Goal: Information Seeking & Learning: Check status

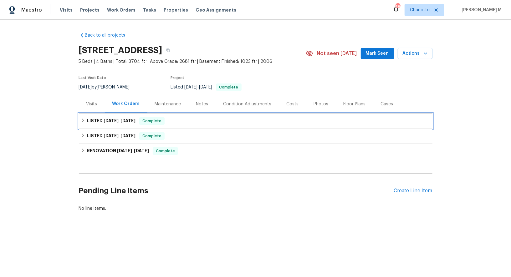
click at [96, 120] on h6 "LISTED 8/18/25 - 8/19/25" at bounding box center [111, 121] width 48 height 8
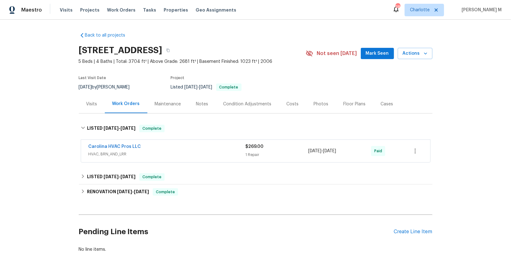
click at [124, 153] on span "HVAC, BRN_AND_LRR" at bounding box center [166, 154] width 157 height 6
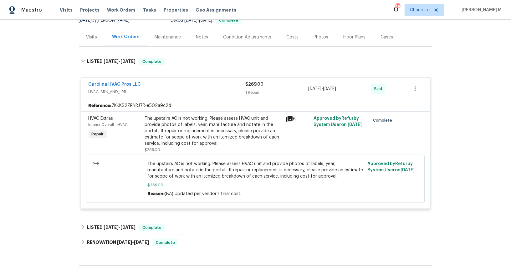
scroll to position [76, 0]
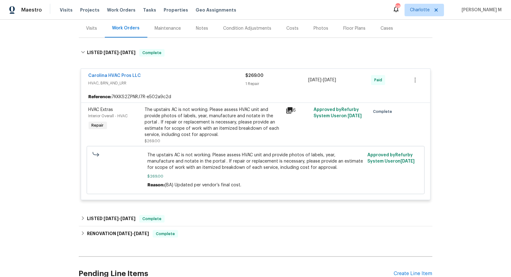
click at [95, 202] on div "Back to all projects 1228 N Dobys Bridge Rd, Fort Mill, SC 29715 5 Beds | 4 Bat…" at bounding box center [255, 126] width 353 height 348
click at [96, 211] on div "LISTED 6/24/25 - 6/25/25 Complete" at bounding box center [255, 218] width 353 height 15
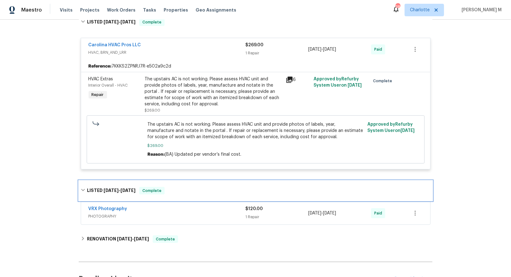
scroll to position [0, 0]
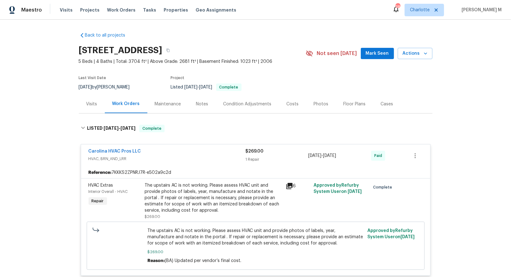
click at [166, 104] on div "Maintenance" at bounding box center [168, 104] width 26 height 6
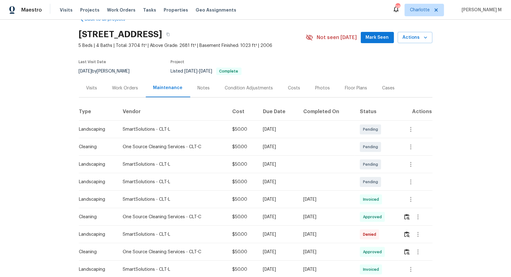
scroll to position [16, 0]
click at [413, 195] on icon "button" at bounding box center [411, 199] width 8 height 8
click at [416, 203] on li "View details" at bounding box center [427, 206] width 44 height 10
click at [352, 215] on div at bounding box center [255, 138] width 511 height 277
click at [416, 213] on icon "button" at bounding box center [418, 217] width 8 height 8
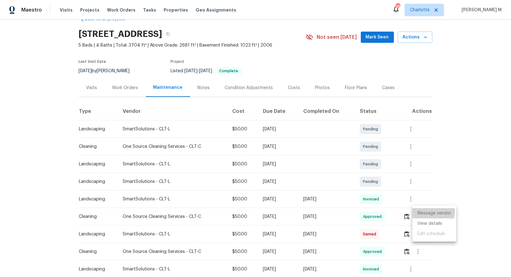
click at [416, 211] on li "Message vendor" at bounding box center [434, 213] width 44 height 10
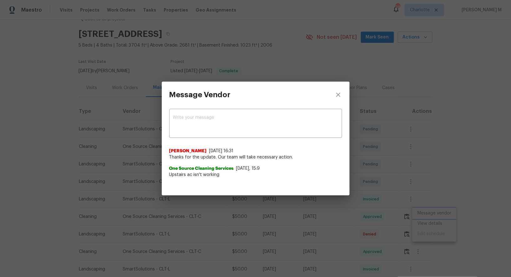
click at [423, 157] on div "Message Vendor x ​ Nirosha Banu 8/15/25, 16:31 Thanks for the update. Our team …" at bounding box center [255, 138] width 511 height 277
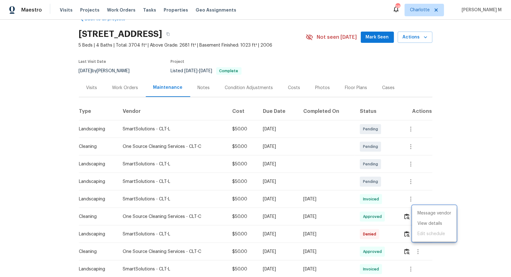
click at [402, 193] on div at bounding box center [255, 138] width 511 height 277
click at [121, 85] on div "Work Orders" at bounding box center [125, 88] width 26 height 6
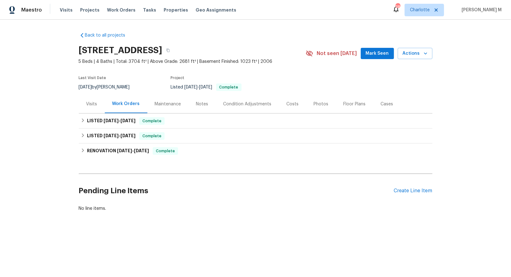
click at [178, 103] on div "Maintenance" at bounding box center [167, 104] width 41 height 18
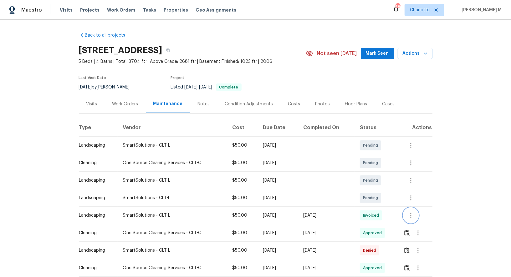
click at [411, 212] on icon "button" at bounding box center [411, 216] width 8 height 8
click at [421, 213] on li "Message vendor" at bounding box center [427, 212] width 44 height 10
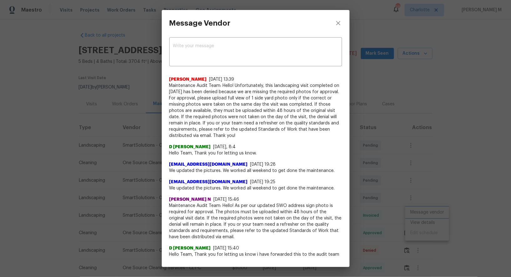
click at [411, 147] on div "Message Vendor x ​ Rajkumar Govindraj 9/3/25, 13:39 Maintenance Audit Team: Hel…" at bounding box center [255, 138] width 511 height 277
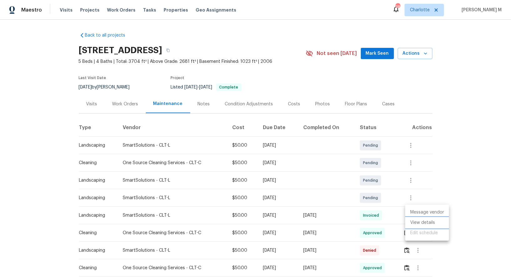
click at [418, 224] on li "View details" at bounding box center [427, 223] width 44 height 10
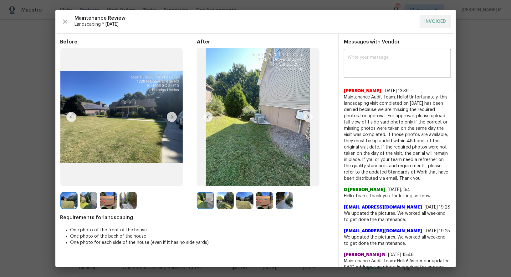
click at [220, 202] on img at bounding box center [224, 200] width 17 height 17
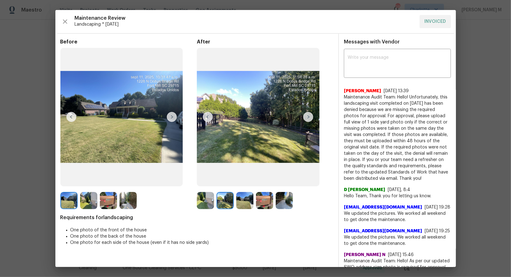
click at [239, 202] on img at bounding box center [244, 200] width 17 height 17
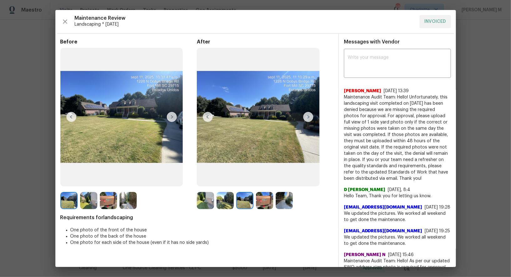
click at [274, 202] on div at bounding box center [266, 200] width 20 height 17
click at [265, 202] on img at bounding box center [264, 200] width 17 height 17
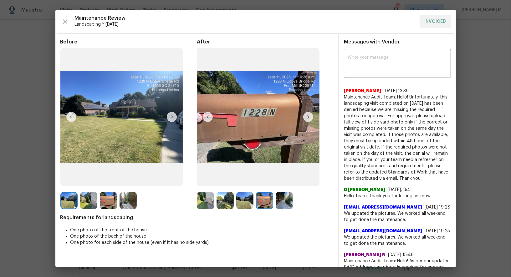
click at [278, 201] on img at bounding box center [283, 200] width 17 height 17
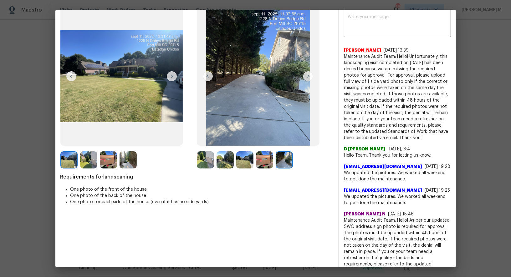
scroll to position [41, 0]
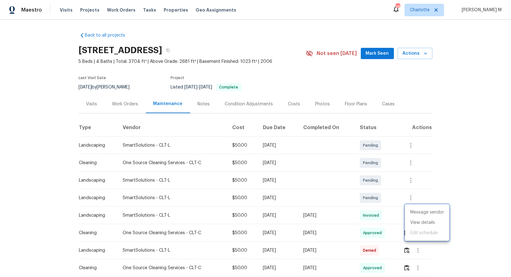
click at [359, 191] on div at bounding box center [255, 138] width 511 height 277
click at [417, 230] on icon "button" at bounding box center [418, 233] width 8 height 8
click at [417, 230] on li "Message vendor" at bounding box center [434, 230] width 44 height 10
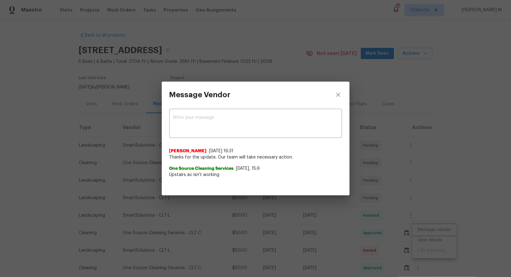
click at [422, 167] on div "Message Vendor x ​ Nirosha Banu 8/15/25, 16:31 Thanks for the update. Our team …" at bounding box center [255, 138] width 511 height 277
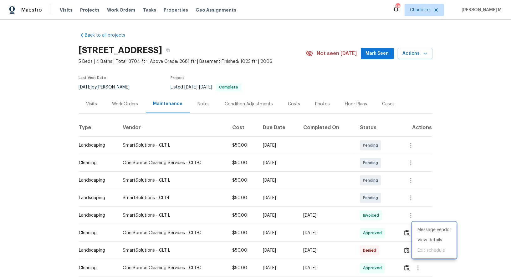
click at [124, 108] on div at bounding box center [255, 138] width 511 height 277
click at [124, 108] on div "Work Orders" at bounding box center [125, 104] width 41 height 18
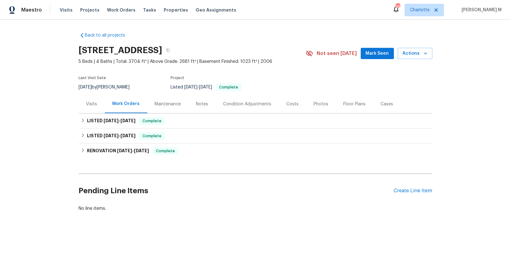
click at [336, 99] on div "Floor Plans" at bounding box center [354, 104] width 37 height 18
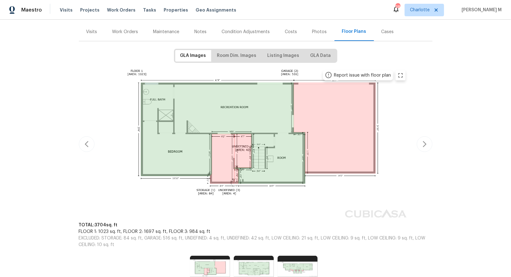
scroll to position [106, 0]
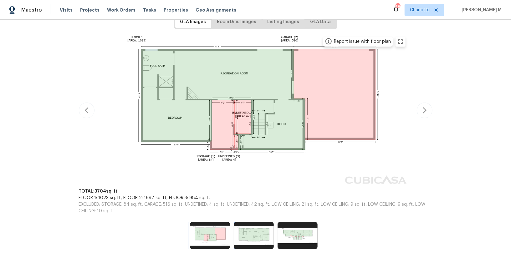
click at [203, 235] on img at bounding box center [210, 235] width 40 height 27
click at [245, 227] on img at bounding box center [254, 235] width 40 height 27
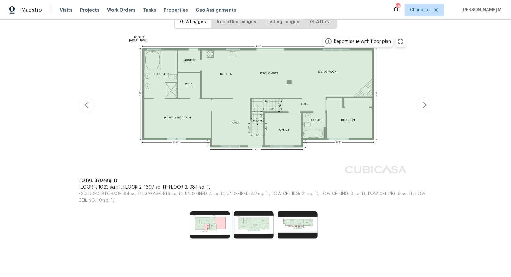
scroll to position [96, 0]
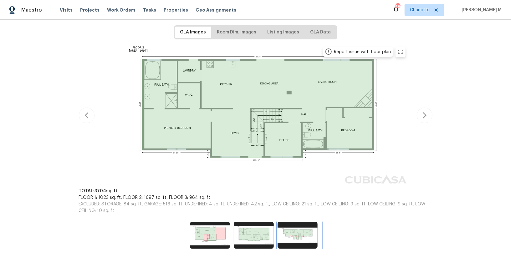
click at [293, 222] on img at bounding box center [297, 235] width 40 height 27
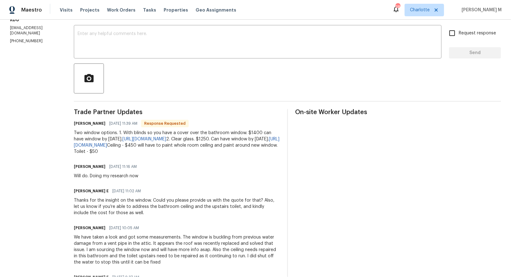
scroll to position [103, 0]
click at [166, 137] on link "[URL][DOMAIN_NAME]" at bounding box center [144, 139] width 44 height 4
click at [166, 154] on div "Two window options. 1. With blinds so you have a cover over the bathroom window…" at bounding box center [177, 141] width 206 height 25
click at [183, 142] on link "[URL][DOMAIN_NAME]" at bounding box center [176, 142] width 205 height 11
click at [135, 169] on span "[DATE] 11:16 AM" at bounding box center [123, 166] width 28 height 6
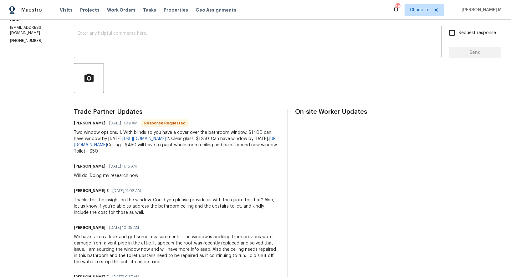
scroll to position [0, 0]
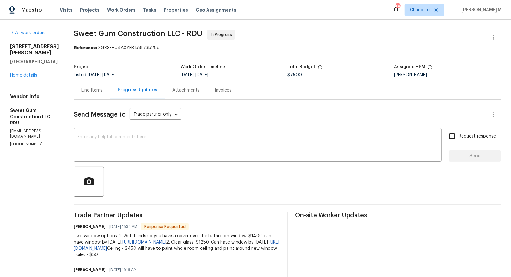
click at [93, 83] on div "Line Items" at bounding box center [92, 90] width 36 height 18
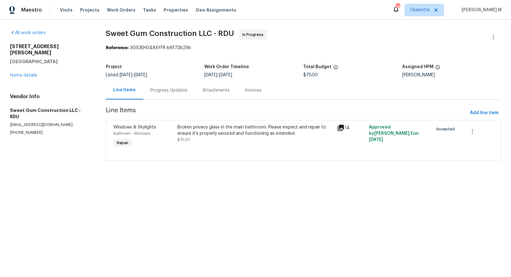
click at [26, 64] on div "[STREET_ADDRESS][PERSON_NAME] Home details" at bounding box center [50, 60] width 81 height 35
click at [26, 69] on div "[STREET_ADDRESS][PERSON_NAME] Home details" at bounding box center [50, 60] width 81 height 35
click at [166, 98] on section "Sweet Gum Construction LLC - RDU In Progress Reference: 3GS3EH04AXYFR-b8f73b29b…" at bounding box center [303, 99] width 395 height 139
click at [168, 93] on div "Progress Updates" at bounding box center [169, 90] width 52 height 18
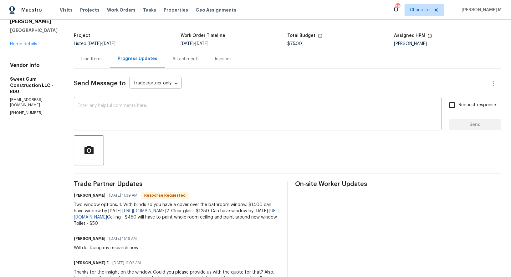
scroll to position [33, 0]
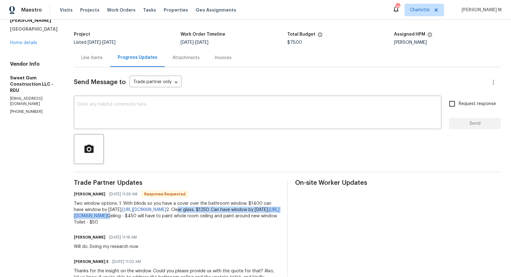
drag, startPoint x: 217, startPoint y: 207, endPoint x: 241, endPoint y: 219, distance: 27.3
click at [241, 219] on div "Two window options. 1. With blinds so you have a cover over the bathroom window…" at bounding box center [177, 212] width 206 height 25
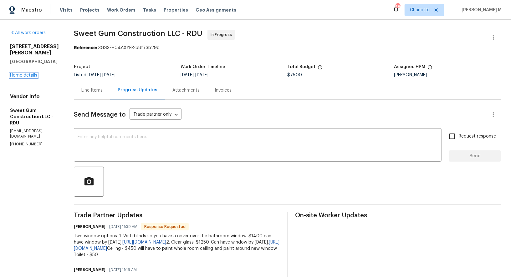
click at [26, 73] on link "Home details" at bounding box center [23, 75] width 27 height 4
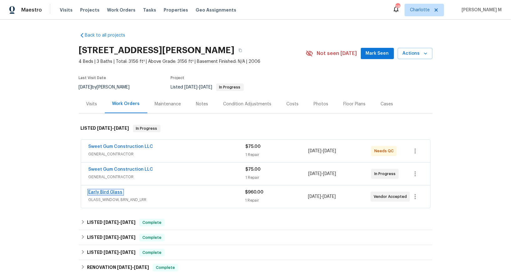
click at [102, 190] on link "Early Bird Glass" at bounding box center [105, 192] width 34 height 4
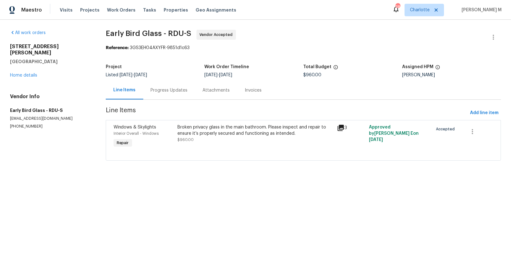
click at [171, 88] on div "Progress Updates" at bounding box center [169, 90] width 37 height 6
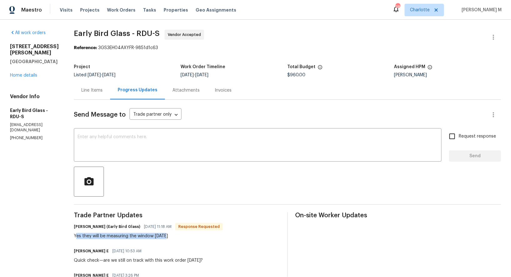
drag, startPoint x: 73, startPoint y: 225, endPoint x: 212, endPoint y: 224, distance: 138.8
click at [213, 225] on div "[PERSON_NAME] (Early Bird Glass) [DATE] 11:18 AM Response Requested Yes they wi…" at bounding box center [177, 230] width 206 height 17
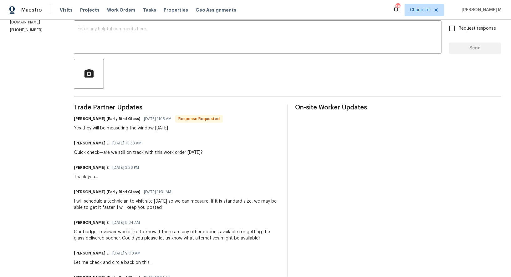
click at [219, 115] on div "[PERSON_NAME] (Early Bird Glass) [DATE] 11:18 AM Response Requested Yes they wi…" at bounding box center [177, 122] width 206 height 17
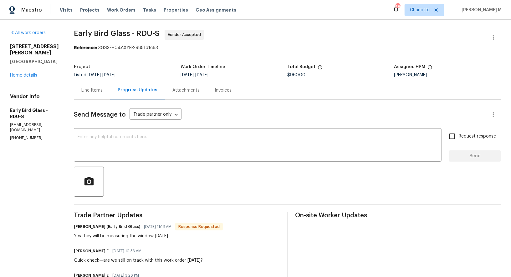
click at [205, 117] on div "Send Message to Trade partner only Trade partner only ​" at bounding box center [280, 114] width 412 height 15
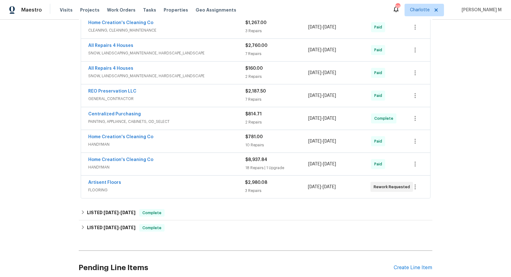
scroll to position [137, 0]
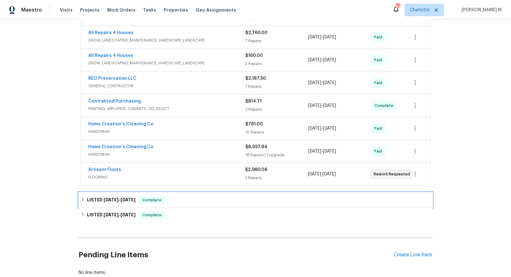
click at [122, 198] on span "[DATE]" at bounding box center [127, 200] width 15 height 4
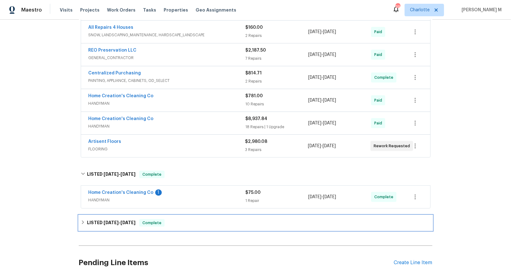
click at [101, 219] on h6 "LISTED [DATE] - [DATE]" at bounding box center [111, 223] width 48 height 8
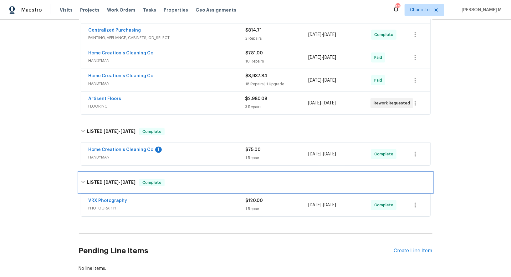
scroll to position [223, 0]
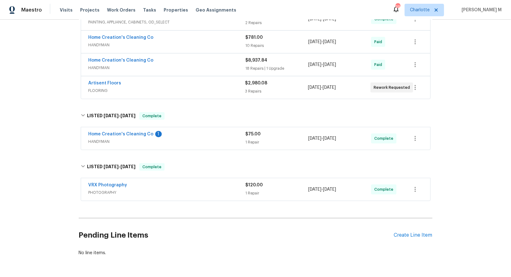
click at [98, 131] on div "Home Creation's Cleaning Co 1 HANDYMAN" at bounding box center [166, 138] width 157 height 15
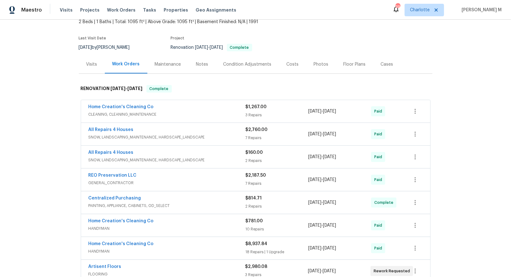
scroll to position [0, 0]
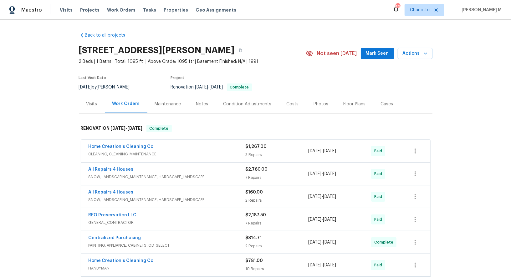
click at [147, 100] on div "Maintenance" at bounding box center [167, 104] width 41 height 18
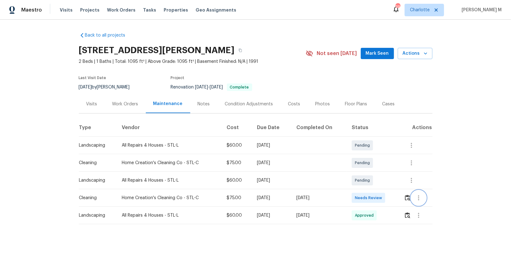
click at [423, 196] on button "button" at bounding box center [418, 197] width 15 height 15
click at [423, 196] on li "Message vendor" at bounding box center [434, 195] width 44 height 10
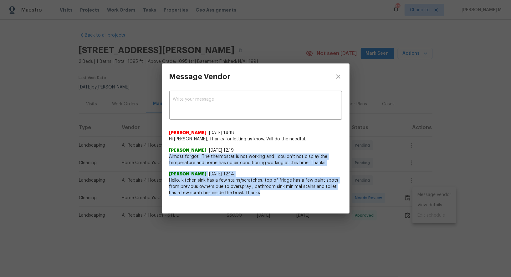
drag, startPoint x: 169, startPoint y: 157, endPoint x: 323, endPoint y: 199, distance: 159.1
click at [323, 199] on div "x ​ [PERSON_NAME] [DATE] 14:18 Hi [PERSON_NAME], Thanks for letting us know. Wi…" at bounding box center [256, 147] width 188 height 114
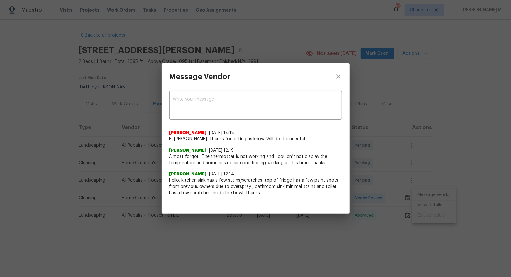
click at [411, 156] on div "Message Vendor x ​ Savitha Ekambaram 9/19/25, 14:18 Hi Elizabeth, Thanks for le…" at bounding box center [255, 138] width 511 height 277
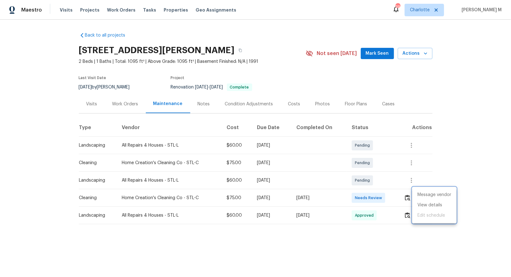
click at [117, 111] on div at bounding box center [255, 138] width 511 height 277
click at [121, 104] on div "Work Orders" at bounding box center [125, 104] width 41 height 18
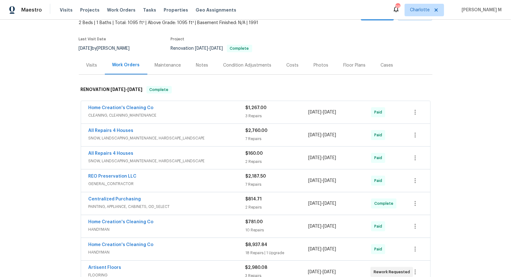
scroll to position [39, 0]
click at [133, 112] on span "CLEANING, CLEANING_MAINTENANCE" at bounding box center [166, 115] width 157 height 6
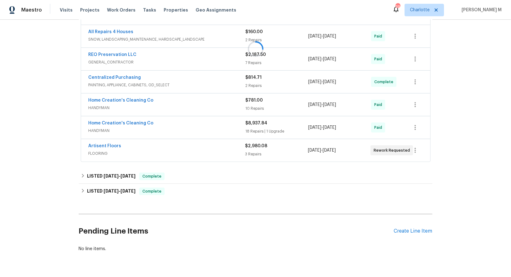
scroll to position [419, 0]
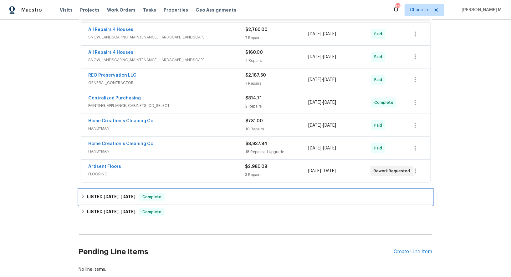
click at [98, 193] on h6 "LISTED 9/15/25 - 9/19/25" at bounding box center [111, 197] width 48 height 8
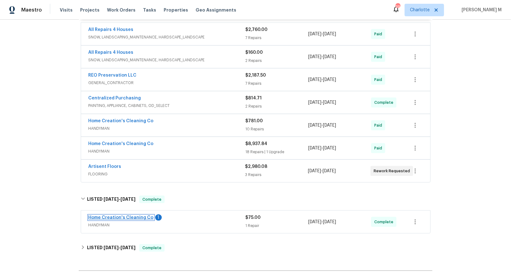
click at [120, 215] on link "Home Creation's Cleaning Co" at bounding box center [120, 217] width 65 height 4
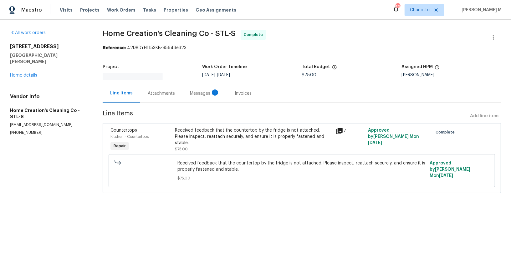
click at [167, 98] on section "Home Creation's Cleaning Co - STL-S Complete Reference: 42DBDYH1153KB-95643e323…" at bounding box center [302, 115] width 398 height 171
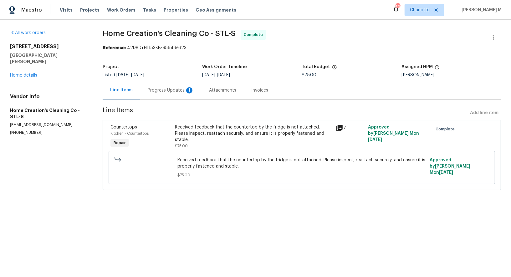
click at [156, 87] on div "Progress Updates 1" at bounding box center [171, 90] width 46 height 6
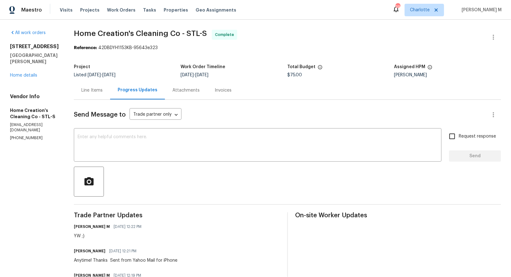
click at [28, 71] on div "1004 Cobbler Ln Saint Peters, MO 63303 Home details" at bounding box center [34, 60] width 49 height 35
click at [28, 76] on div "1004 Cobbler Ln Saint Peters, MO 63303 Home details" at bounding box center [34, 60] width 49 height 35
click at [28, 73] on link "Home details" at bounding box center [23, 75] width 27 height 4
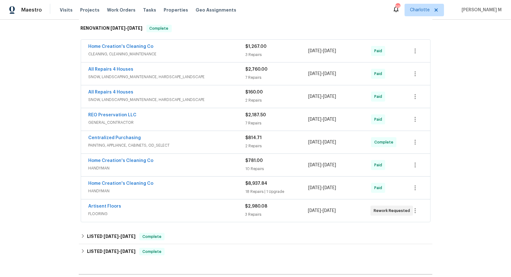
scroll to position [101, 0]
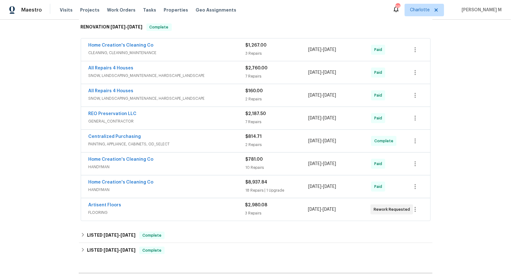
click at [107, 209] on span "FLOORING" at bounding box center [166, 212] width 157 height 6
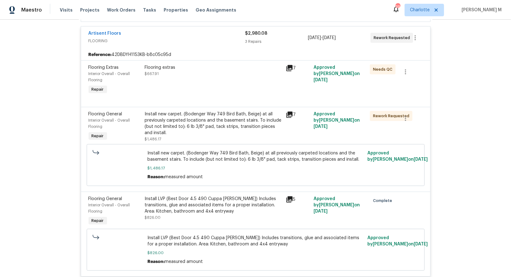
scroll to position [394, 0]
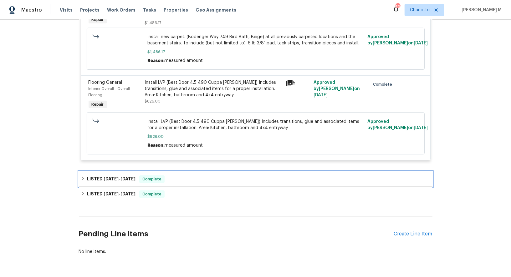
click at [112, 177] on span "9/15/25" at bounding box center [110, 179] width 15 height 4
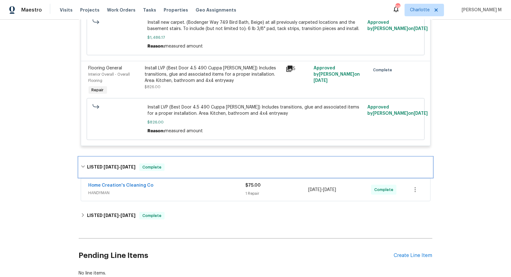
scroll to position [409, 0]
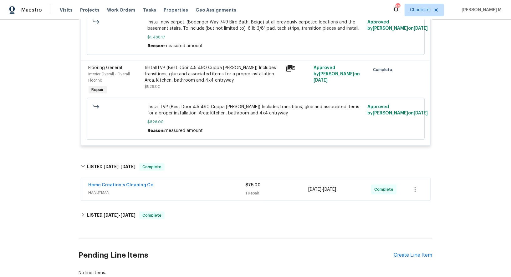
click at [109, 212] on h6 "LISTED 9/9/25 - 9/10/25" at bounding box center [111, 216] width 48 height 8
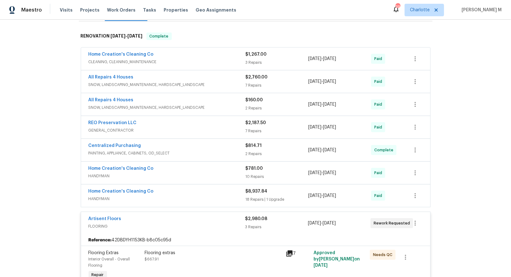
scroll to position [67, 0]
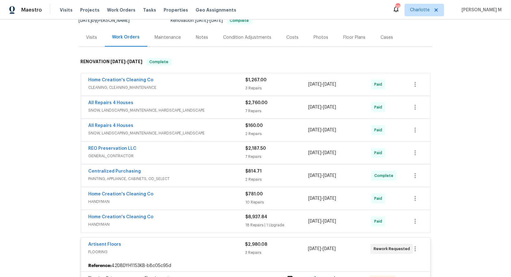
click at [107, 85] on span "CLEANING, CLEANING_MAINTENANCE" at bounding box center [166, 87] width 157 height 6
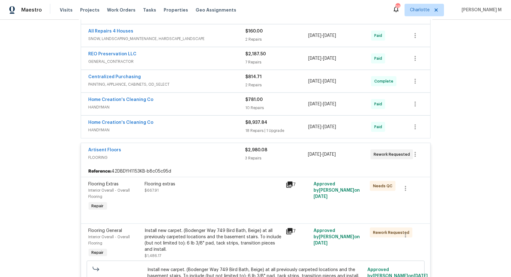
scroll to position [403, 0]
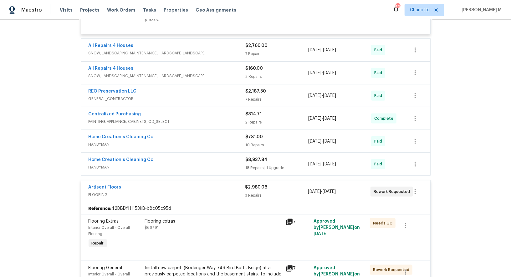
click at [108, 164] on span "HANDYMAN" at bounding box center [166, 167] width 157 height 6
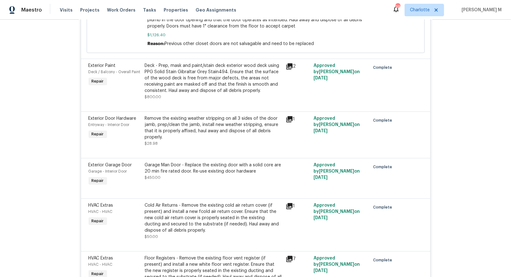
scroll to position [782, 0]
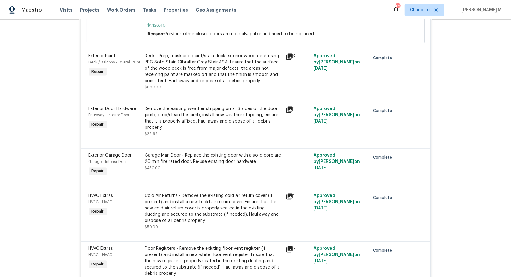
click at [190, 193] on div "Cold Air Returns - Remove the existing cold air return cover (if present) and i…" at bounding box center [213, 208] width 137 height 31
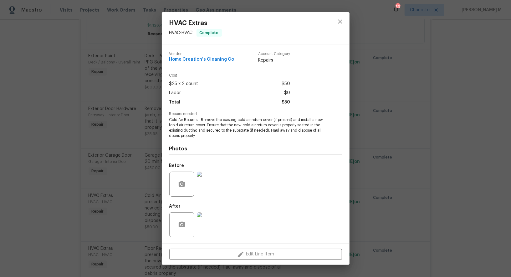
click at [383, 132] on div "HVAC Extras HVAC - HVAC Complete Vendor Home Creation's Cleaning Co Account Cat…" at bounding box center [255, 138] width 511 height 277
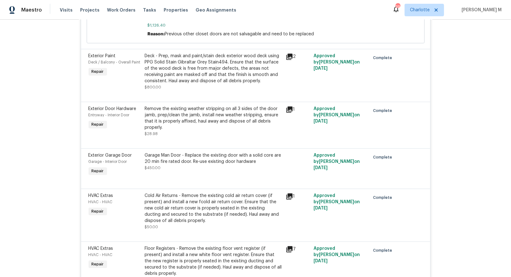
click at [197, 246] on div "Floor Registers - Remove the existing floor vent register (if present) and inst…" at bounding box center [213, 261] width 137 height 31
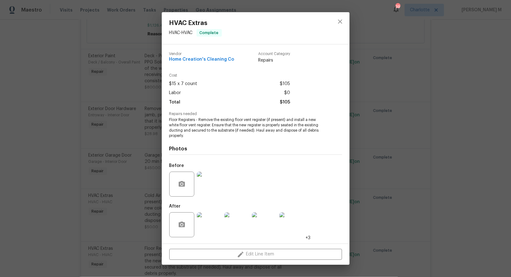
click at [354, 206] on div "HVAC Extras HVAC - HVAC Complete Vendor Home Creation's Cleaning Co Account Cat…" at bounding box center [255, 138] width 511 height 277
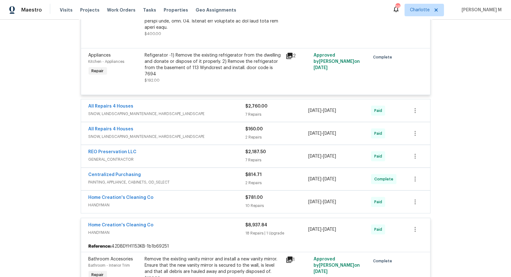
scroll to position [345, 0]
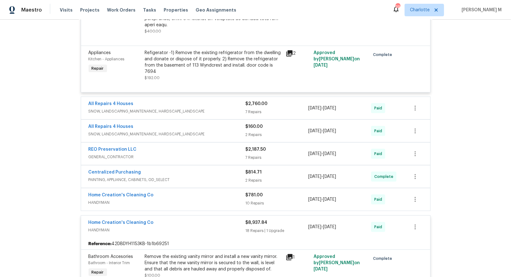
click at [112, 154] on span "GENERAL_CONTRACTOR" at bounding box center [166, 157] width 157 height 6
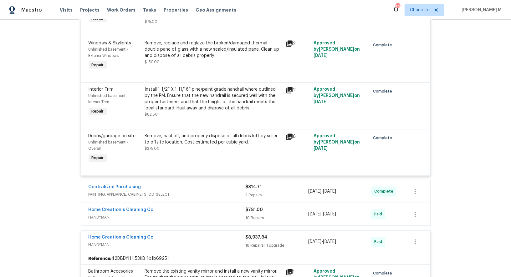
scroll to position [709, 0]
click at [105, 214] on span "HANDYMAN" at bounding box center [166, 217] width 157 height 6
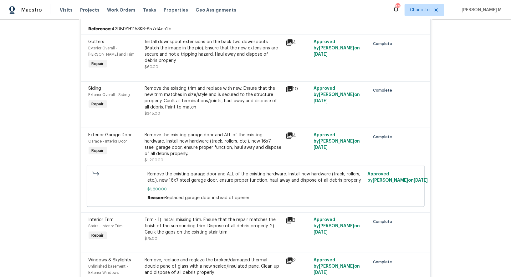
scroll to position [491, 0]
